Goal: Information Seeking & Learning: Learn about a topic

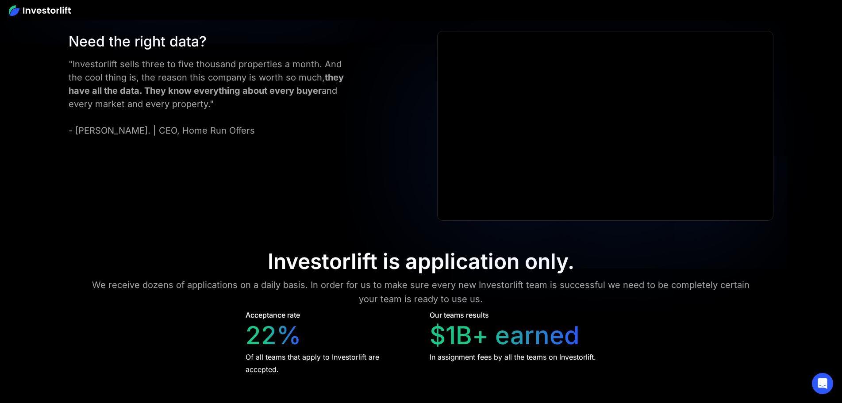
scroll to position [4204, 0]
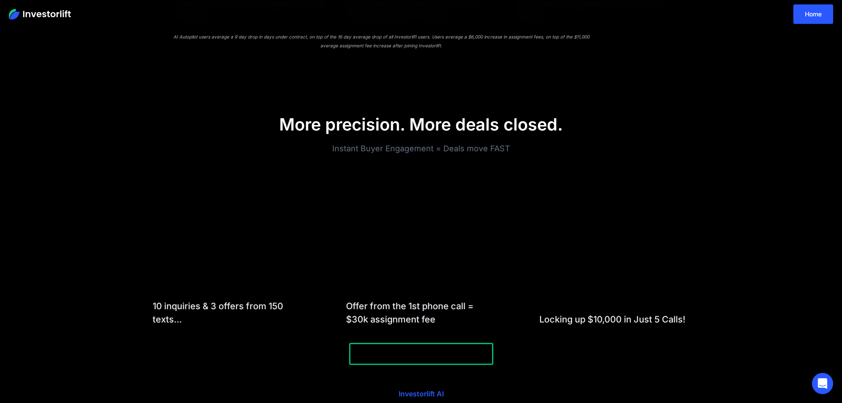
scroll to position [797, 0]
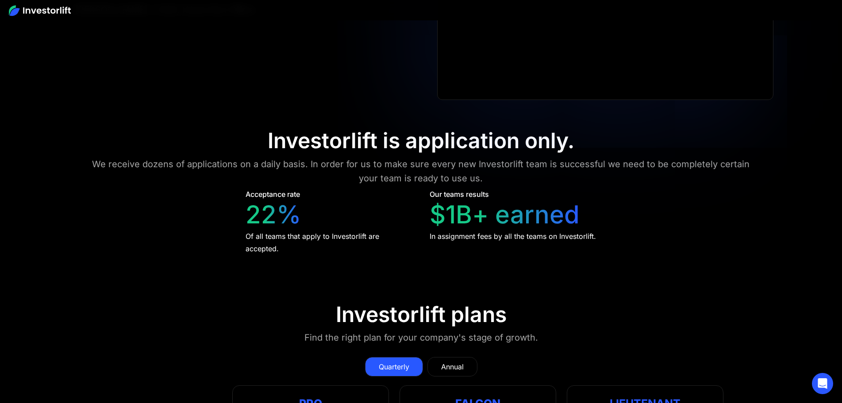
scroll to position [4247, 0]
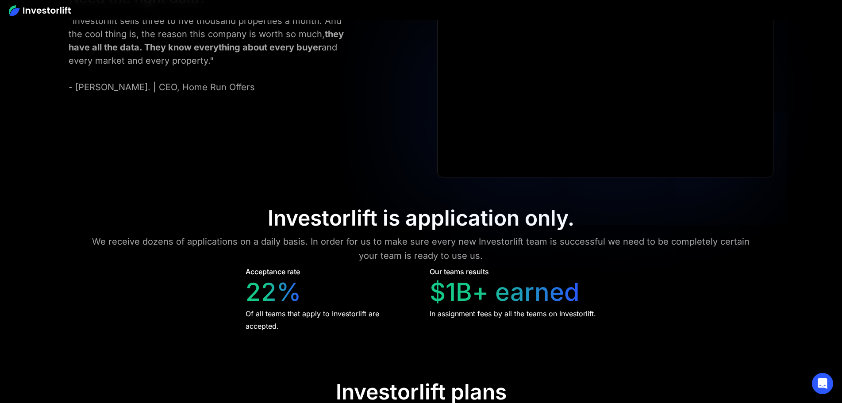
scroll to position [4115, 0]
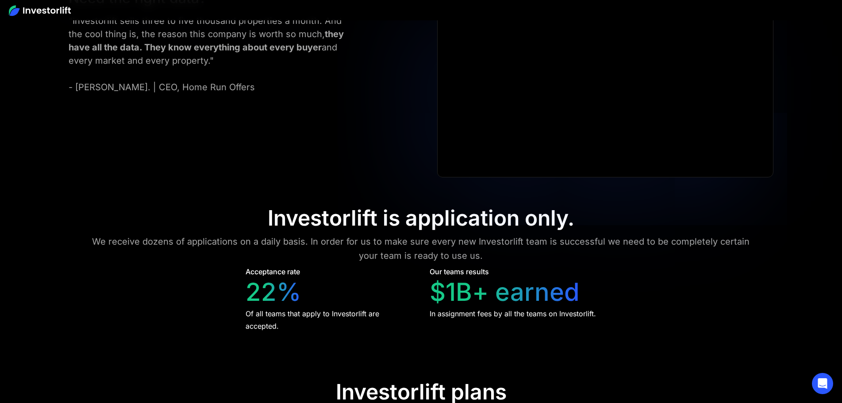
scroll to position [4247, 0]
